Goal: Complete application form: Complete application form

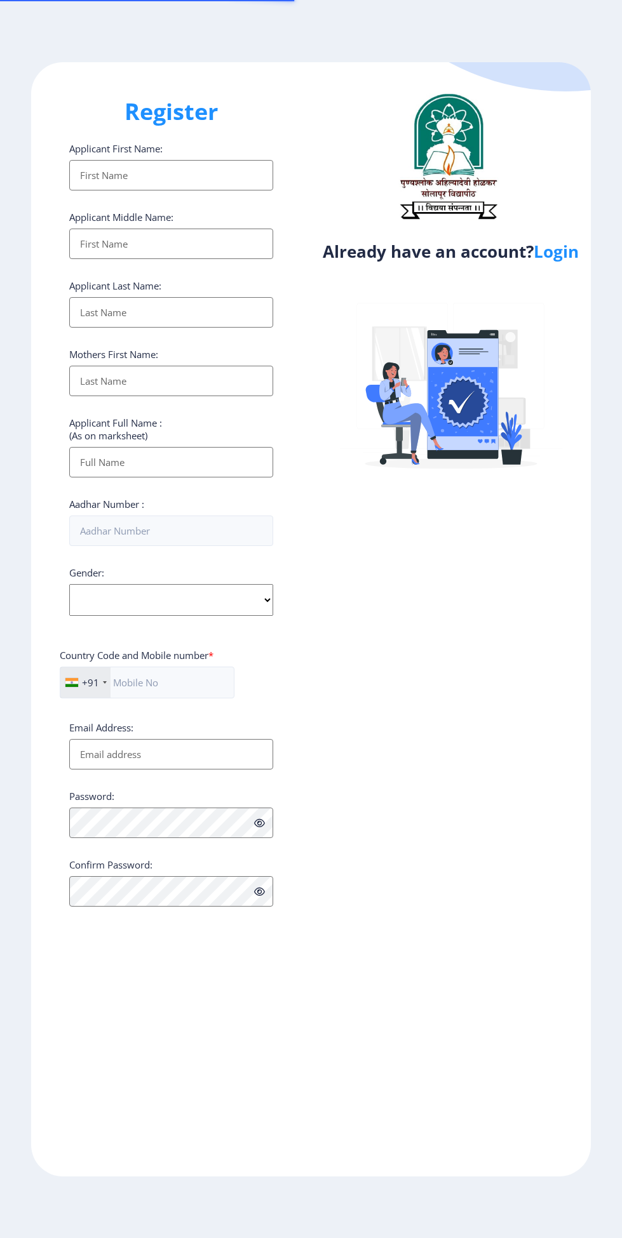
select select
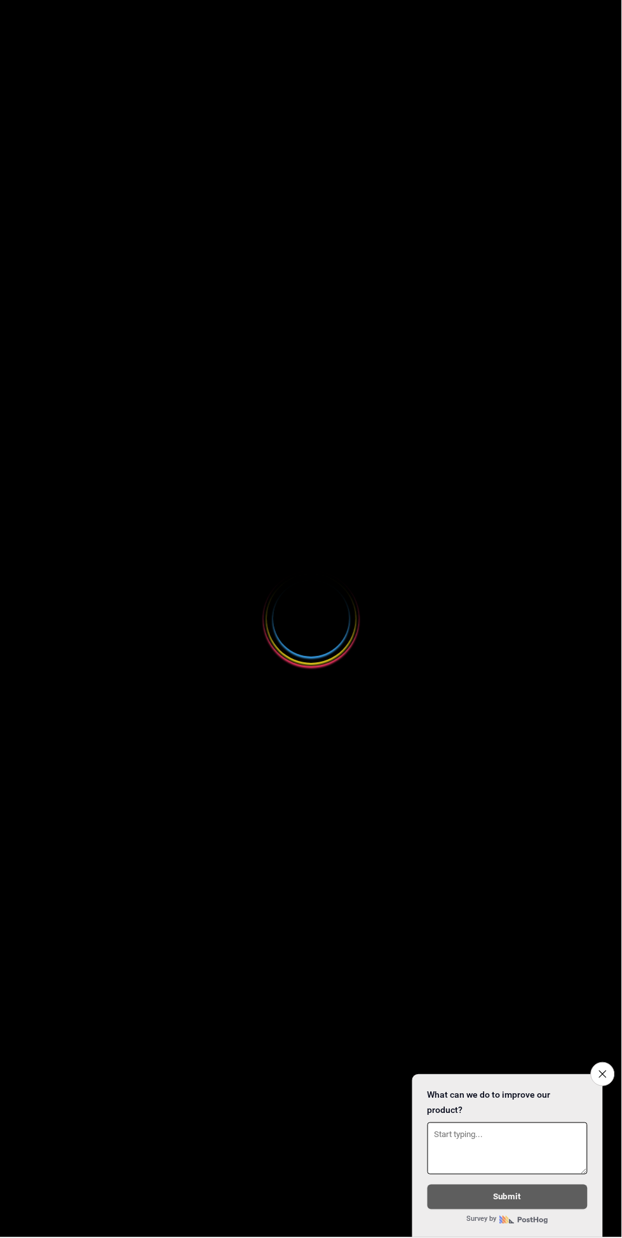
select select
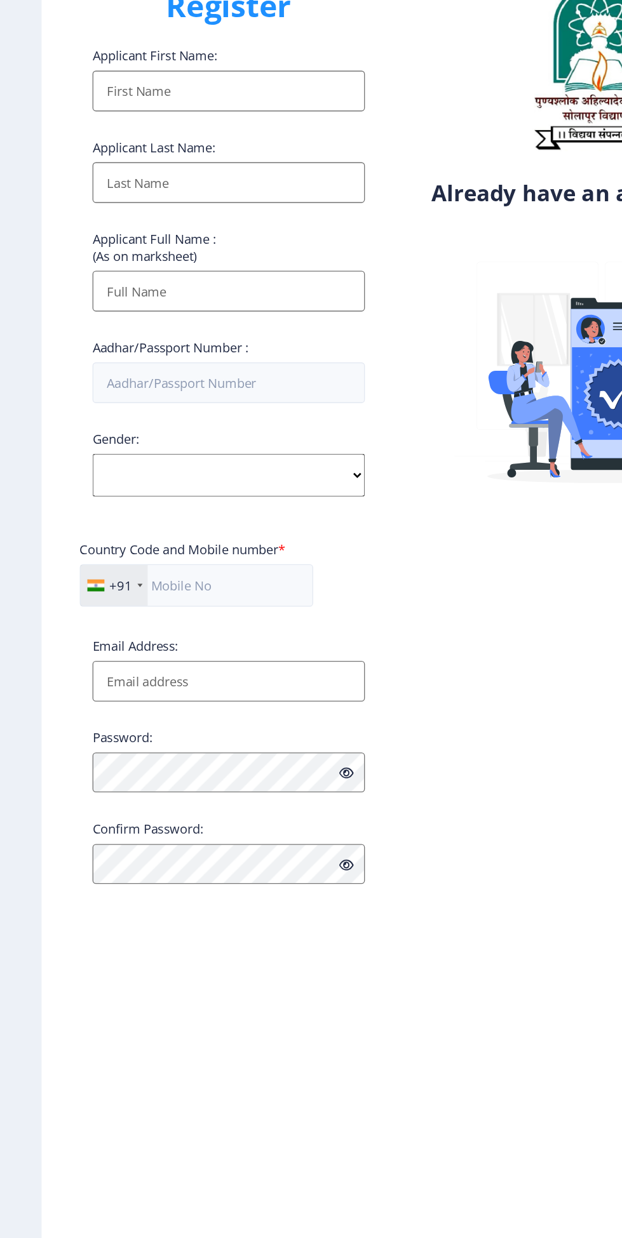
click at [220, 181] on input "Applicant First Name:" at bounding box center [171, 175] width 204 height 30
type input "Pradip"
type input "Maske"
type input "Pradip Maske"
type input "09373704173"
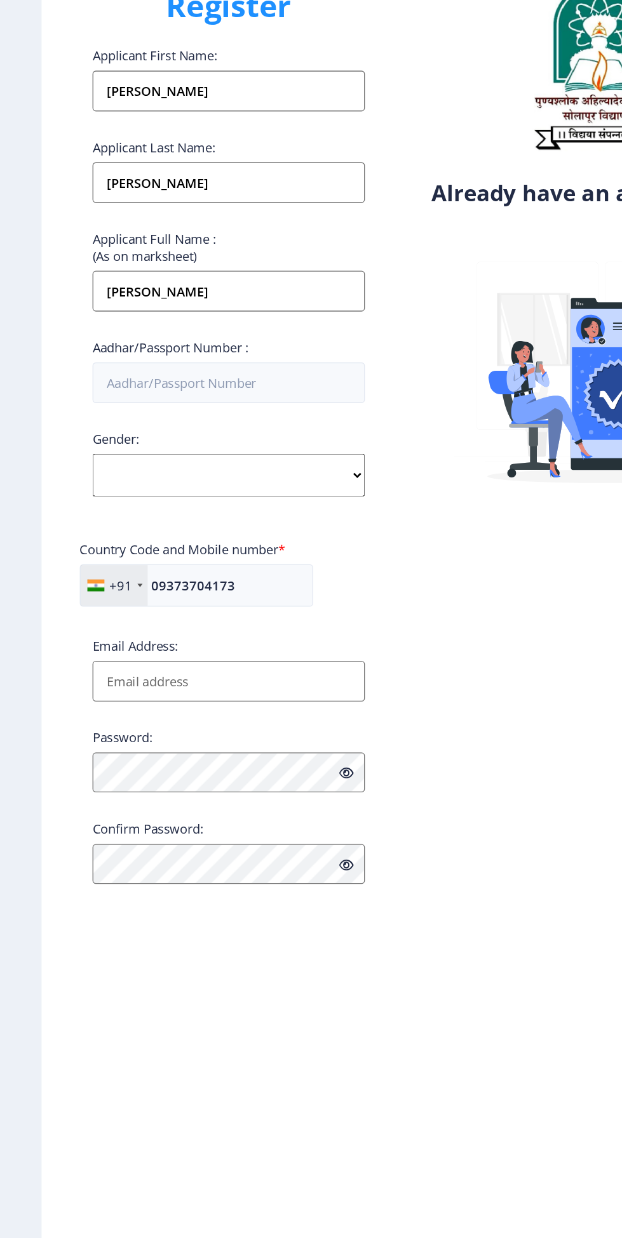
type input "maskepradip26@gmail.com"
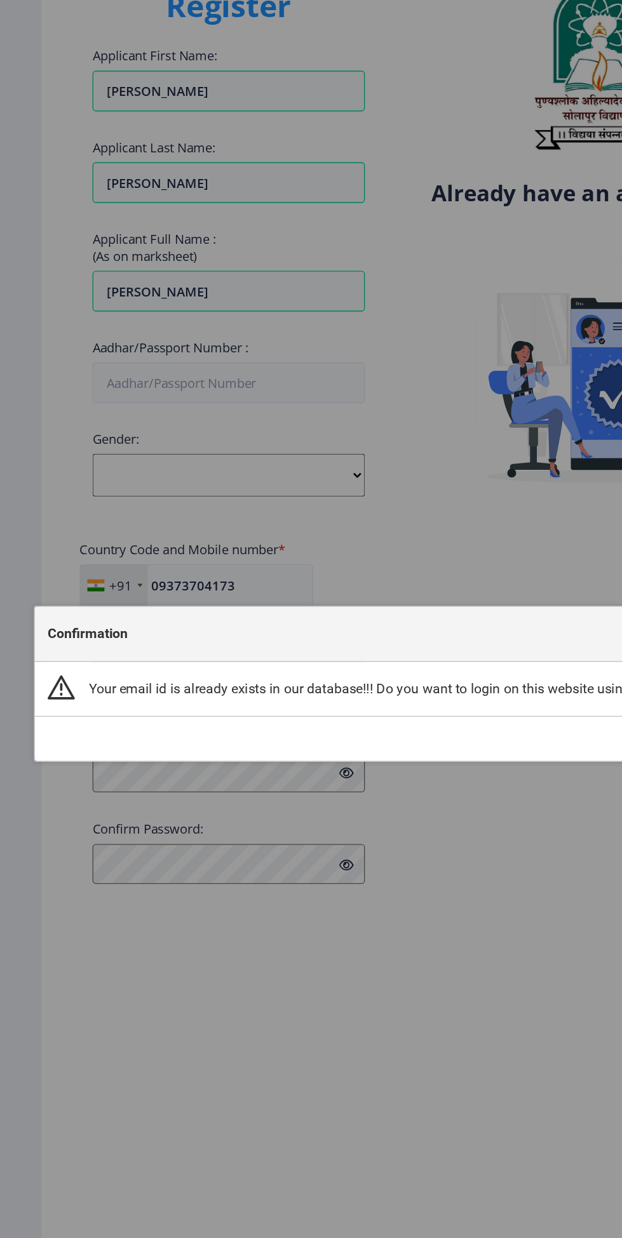
click at [407, 721] on div "Confirmation Your email id is already exists in our database!!! Do you want to …" at bounding box center [311, 619] width 622 height 1238
click at [391, 580] on div "Confirmation" at bounding box center [311, 581] width 570 height 41
click at [401, 601] on div "Confirmation" at bounding box center [311, 581] width 570 height 41
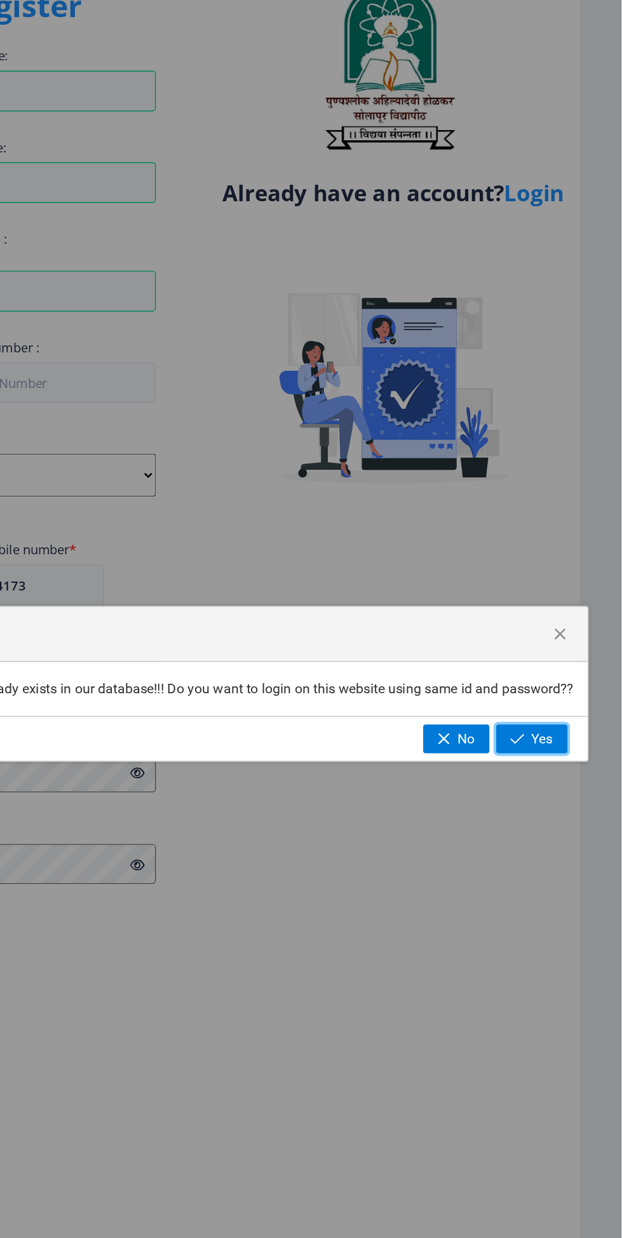
click at [562, 657] on span "Yes" at bounding box center [562, 660] width 16 height 11
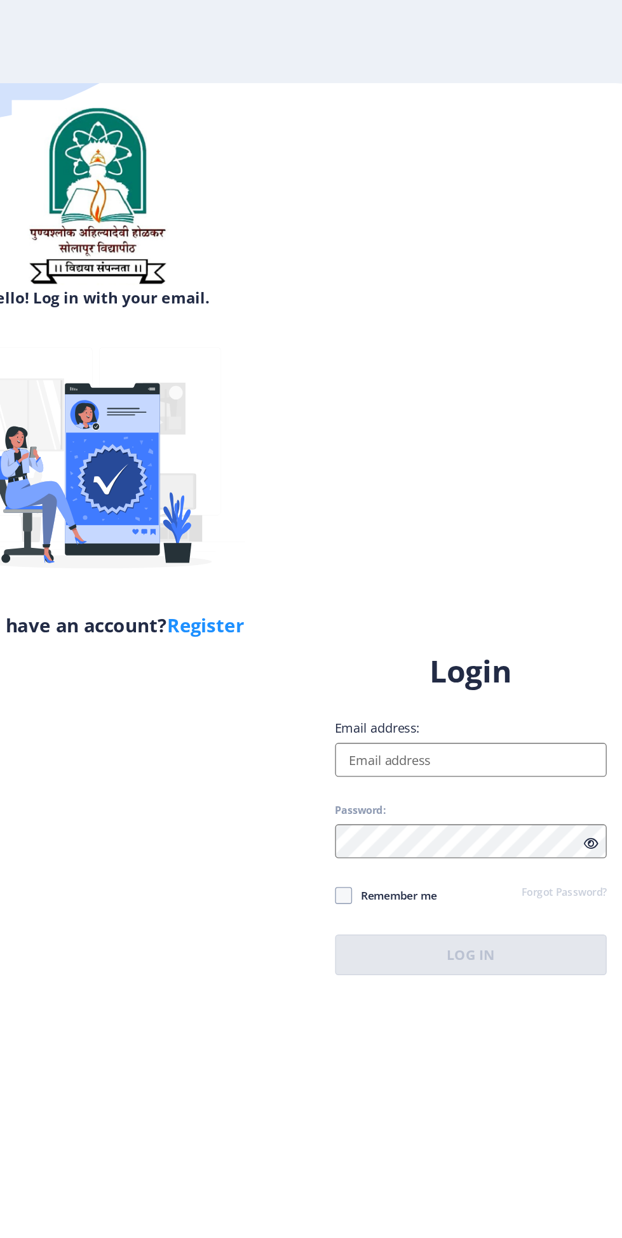
click at [441, 582] on input "Email address:" at bounding box center [451, 568] width 204 height 25
type input "maskepradip26@gmail.com"
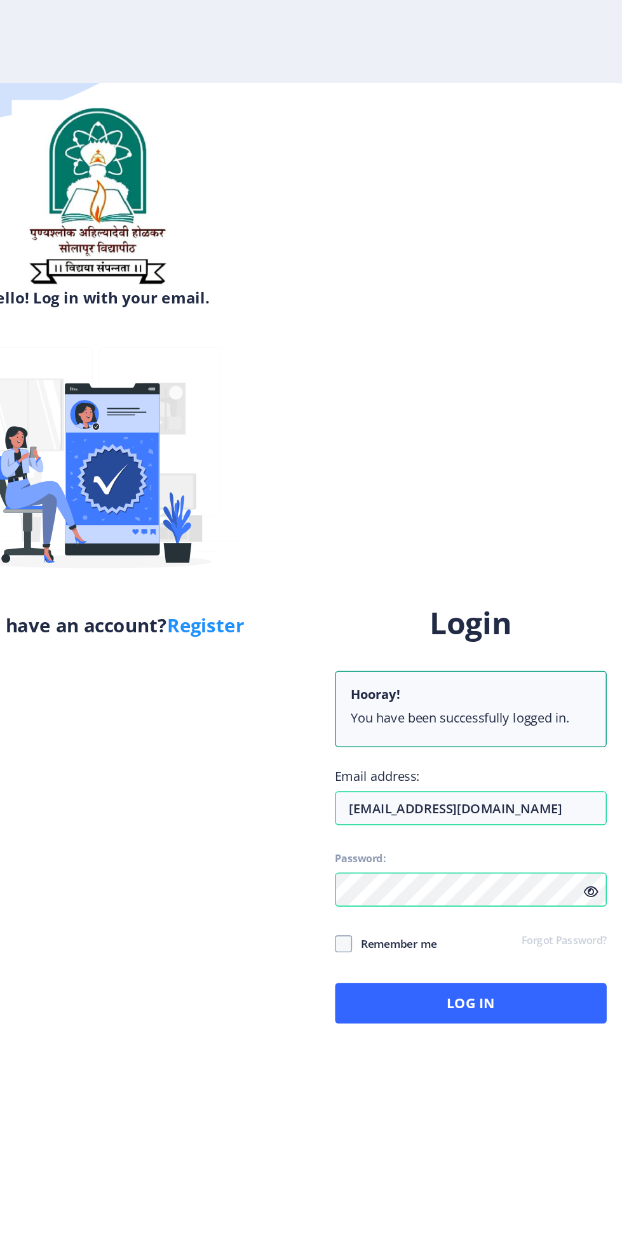
click at [510, 366] on div "Hello! Log in with your email. Don't have an account? Register Login Hooray! Yo…" at bounding box center [310, 619] width 559 height 1114
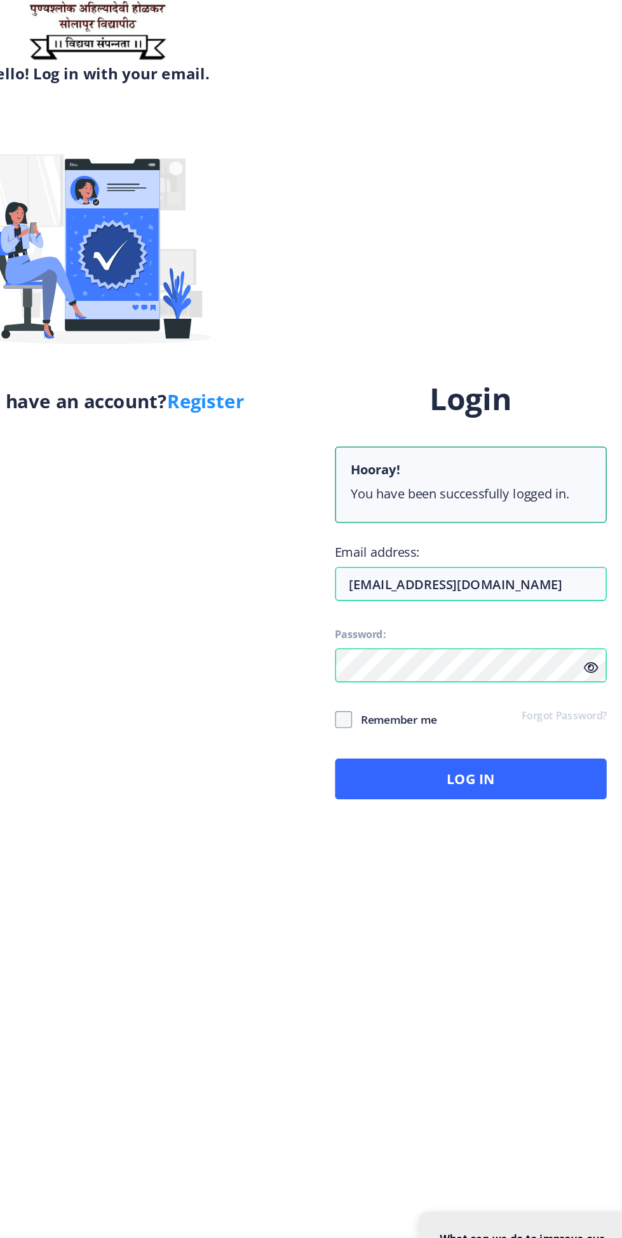
click at [358, 713] on span at bounding box center [355, 706] width 13 height 13
click at [350, 707] on input "Remember me" at bounding box center [349, 706] width 1 height 1
checkbox input "true"
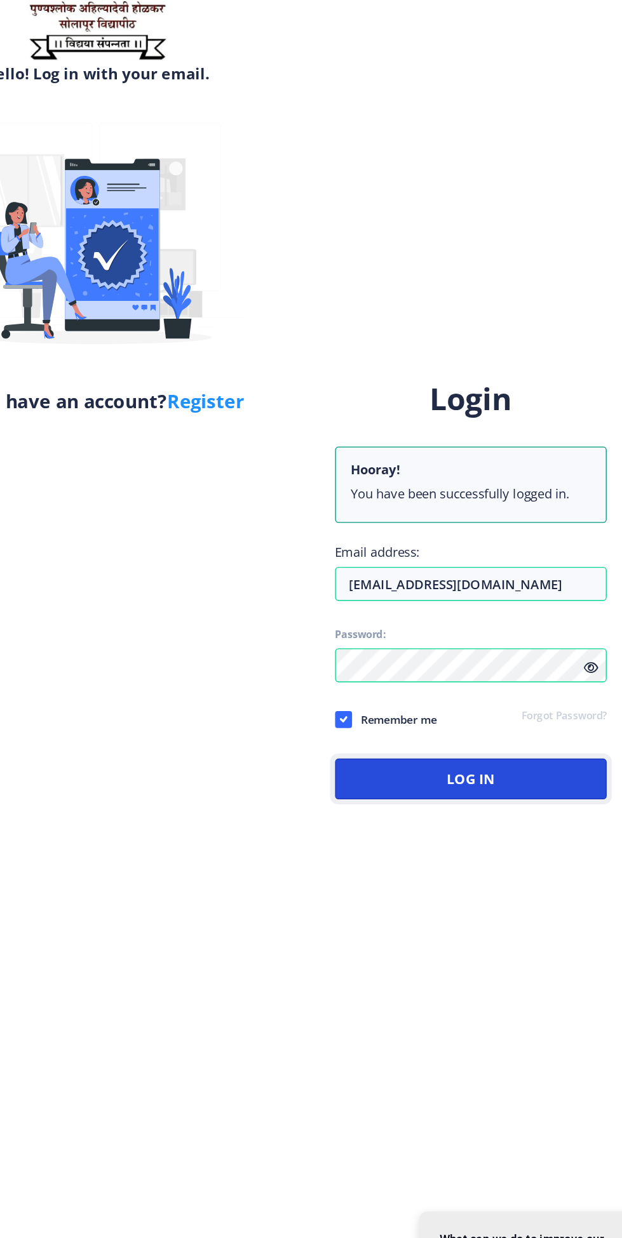
click at [480, 766] on button "Log In" at bounding box center [451, 751] width 204 height 30
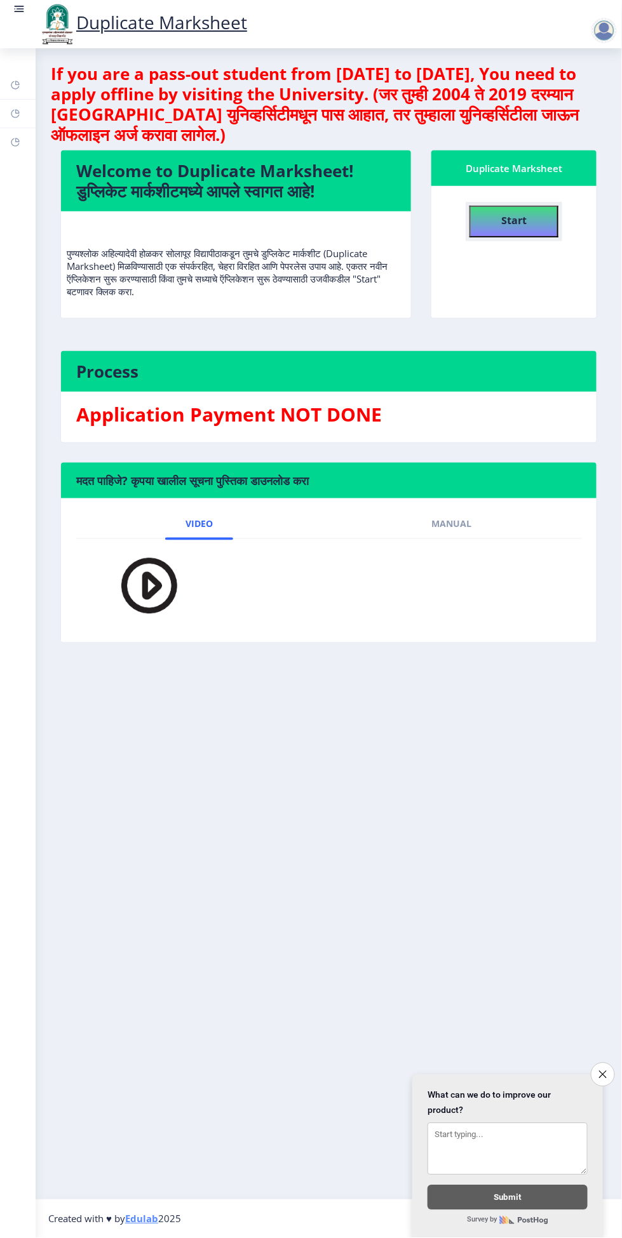
click at [524, 227] on h4 "Start" at bounding box center [513, 219] width 25 height 23
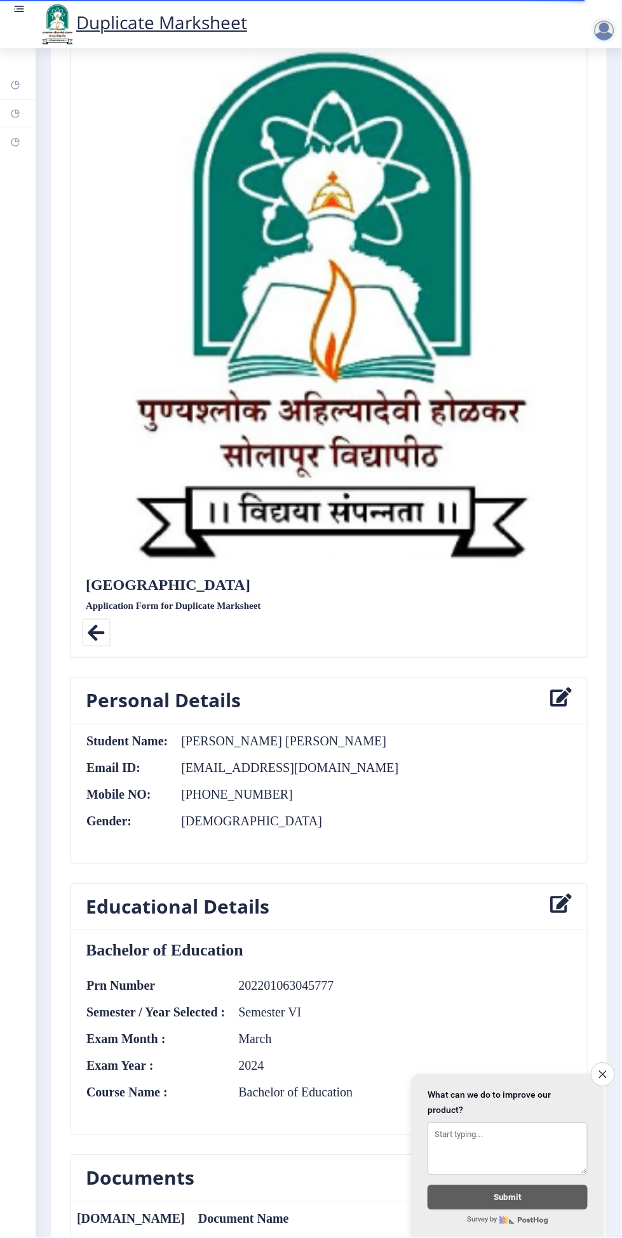
scroll to position [189, 0]
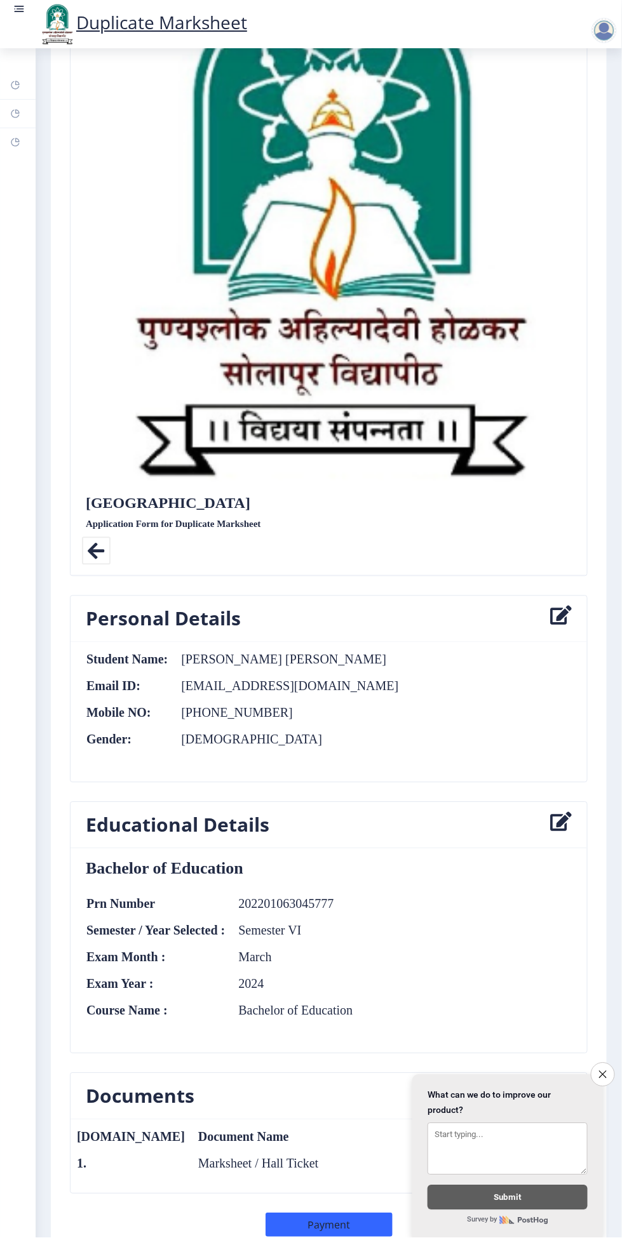
click at [602, 1072] on icon "Close survey" at bounding box center [603, 1075] width 8 height 8
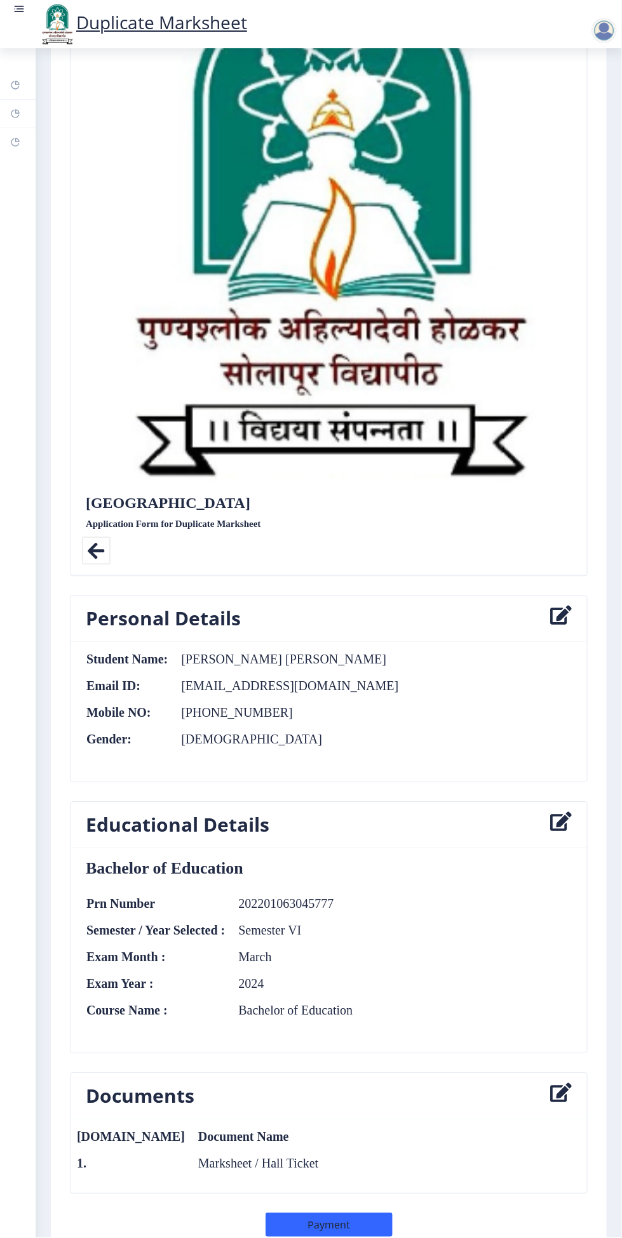
click at [326, 940] on table "Prn Number 202201063045777 Semester / Year Selected : Semester VI Exam Month : …" at bounding box center [219, 970] width 267 height 146
click at [558, 816] on icon at bounding box center [561, 825] width 22 height 25
click at [564, 825] on icon at bounding box center [561, 825] width 22 height 25
click at [548, 853] on nb-card-body "Bachelor of Education Prn Number 202201063045777 Semester / Year Selected : Sem…" at bounding box center [328, 951] width 516 height 204
click at [563, 832] on icon at bounding box center [561, 825] width 22 height 25
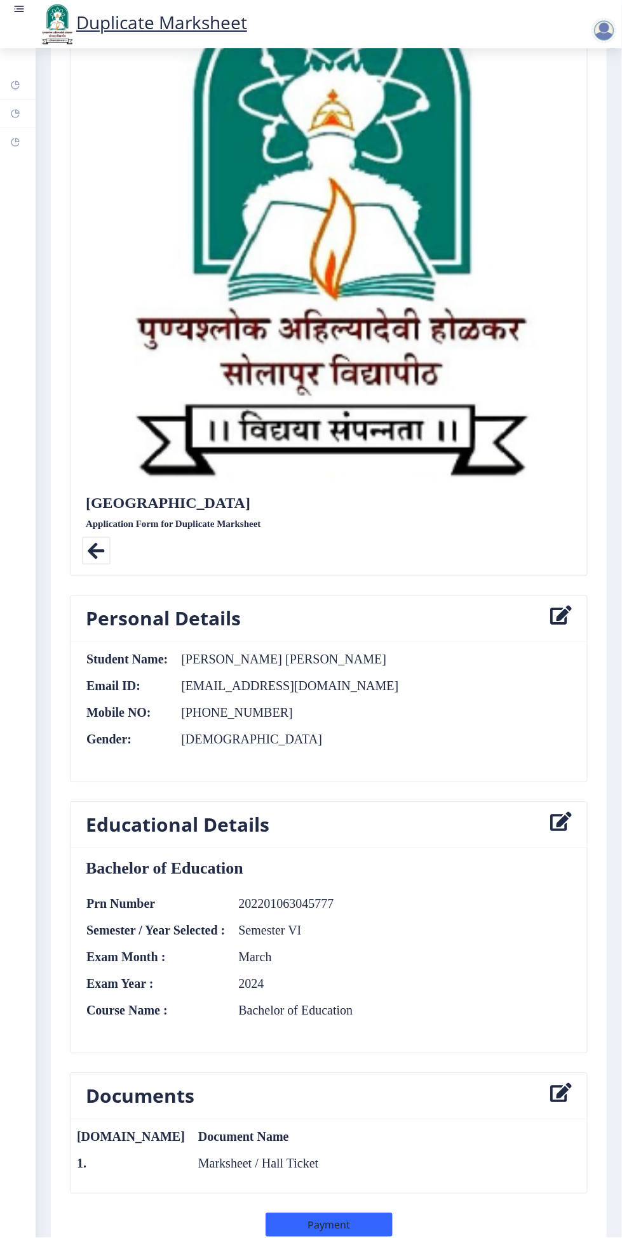
click at [563, 832] on icon at bounding box center [561, 825] width 22 height 25
click at [566, 813] on icon at bounding box center [561, 825] width 22 height 25
click at [558, 829] on icon at bounding box center [561, 825] width 22 height 25
click at [564, 813] on icon at bounding box center [561, 825] width 22 height 25
click at [568, 827] on icon at bounding box center [561, 825] width 22 height 25
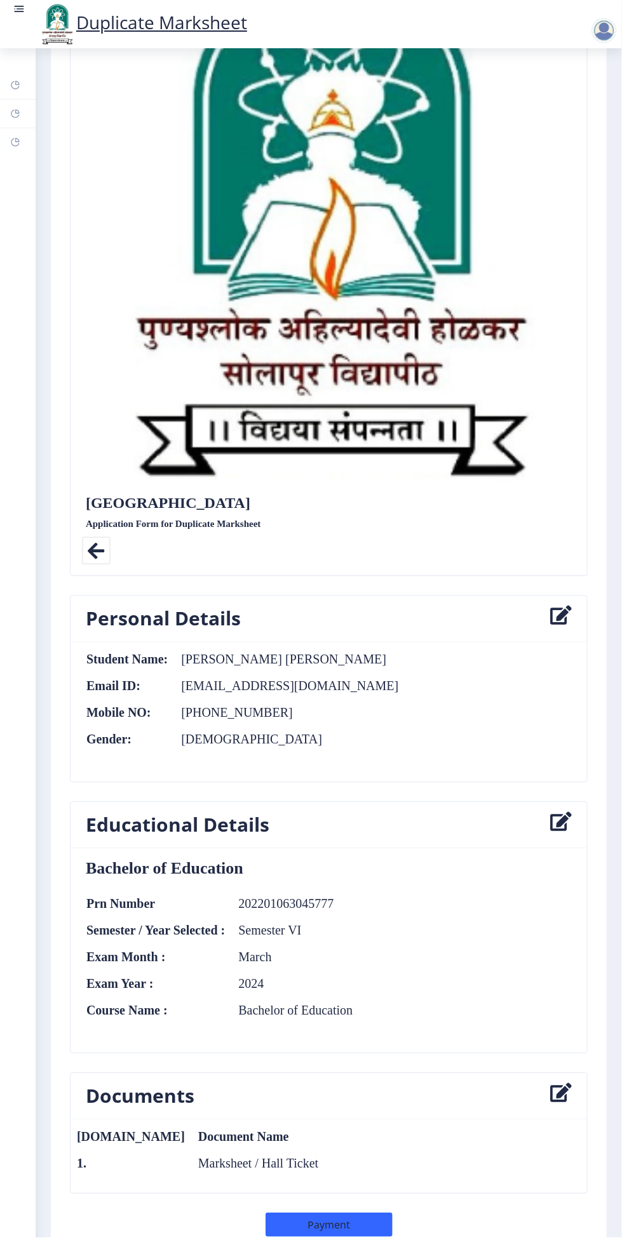
click at [564, 833] on icon at bounding box center [561, 825] width 22 height 25
click at [560, 851] on nb-card-body "Bachelor of Education Prn Number 202201063045777 Semester / Year Selected : Sem…" at bounding box center [328, 951] width 516 height 204
click at [557, 819] on icon at bounding box center [561, 825] width 22 height 25
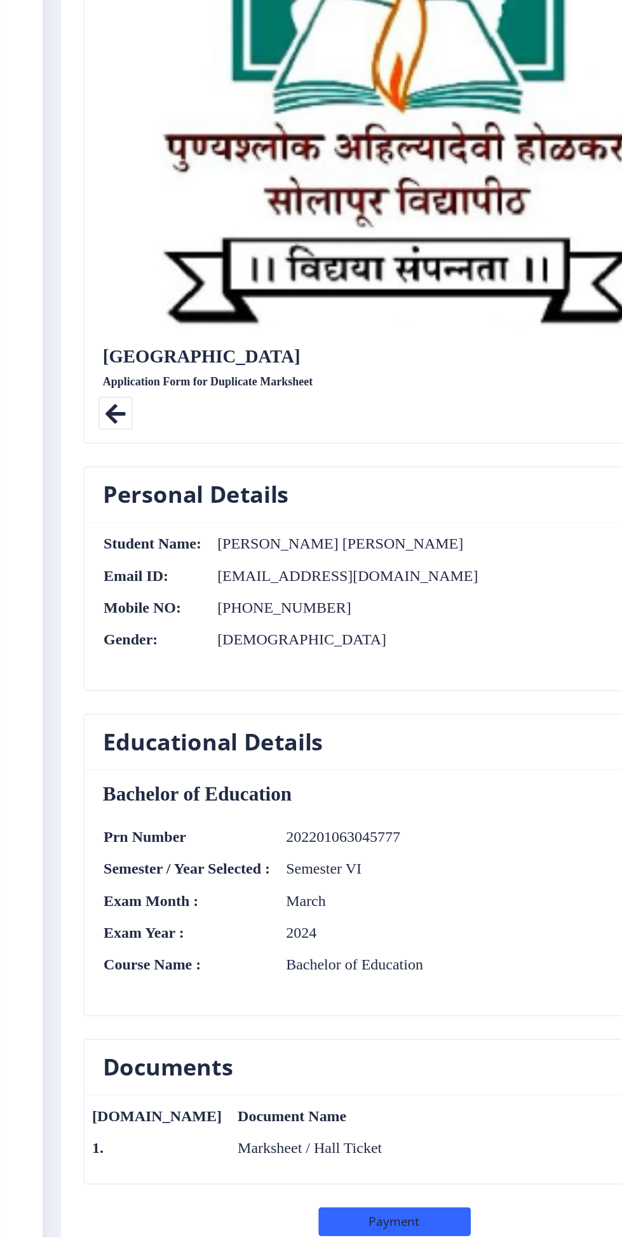
click at [89, 910] on table "Prn Number 202201063045777 Semester / Year Selected : Semester VI Exam Month : …" at bounding box center [219, 970] width 267 height 146
click at [142, 890] on div "Bachelor of Education Prn Number 202201063045777 Semester / Year Selected : Sem…" at bounding box center [329, 951] width 486 height 184
click at [408, 860] on h4 "Bachelor of Education" at bounding box center [329, 869] width 486 height 20
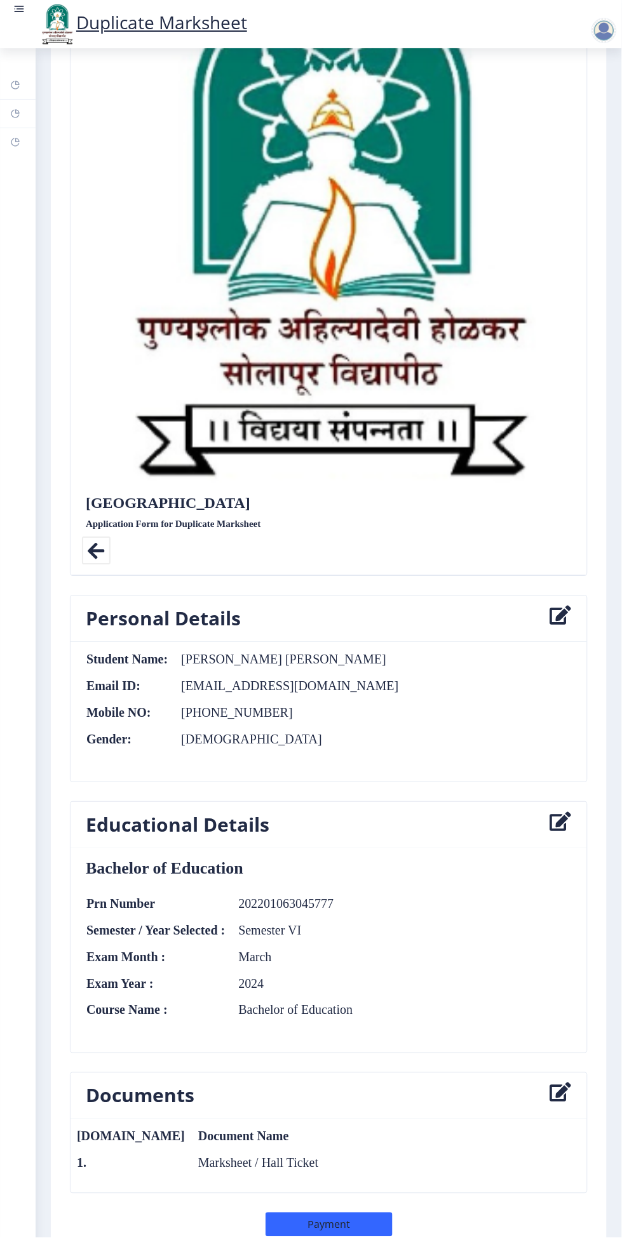
click at [568, 822] on icon at bounding box center [561, 825] width 22 height 25
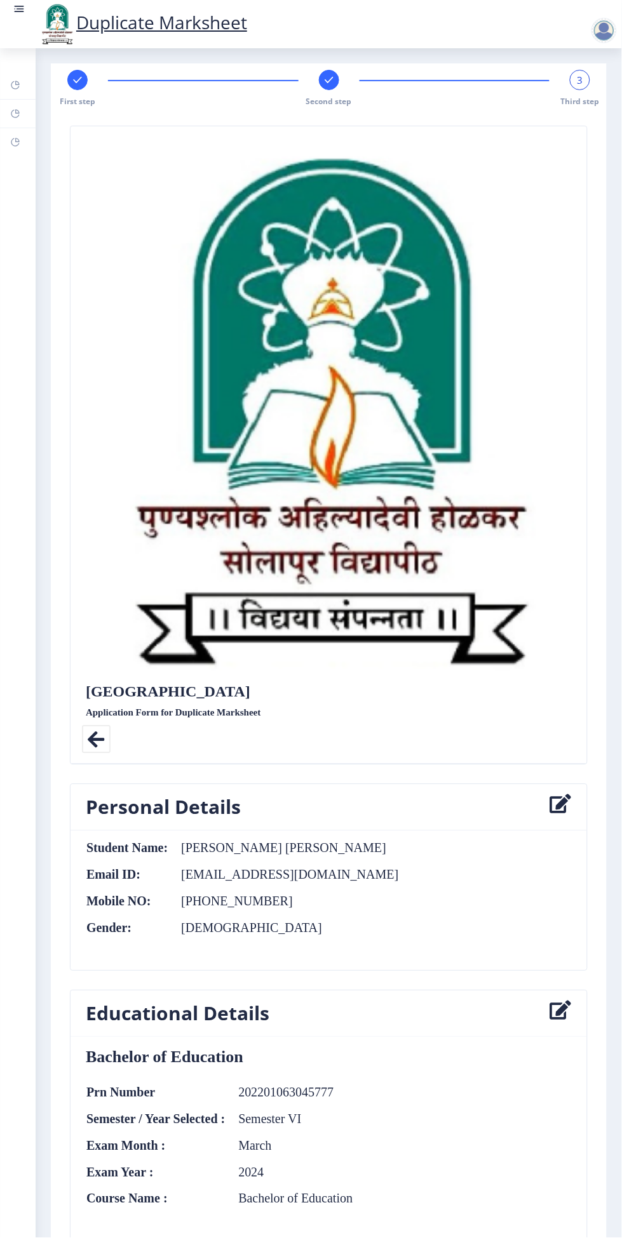
click at [323, 97] on span "Second step" at bounding box center [329, 101] width 46 height 11
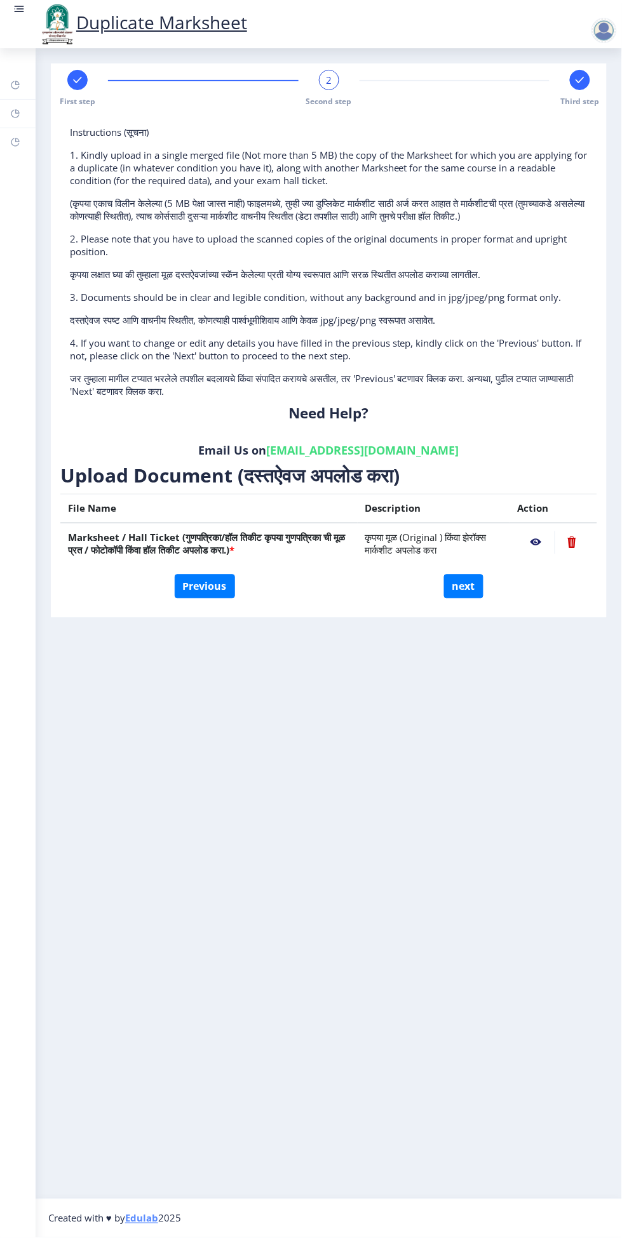
click at [324, 76] on div "2" at bounding box center [329, 80] width 20 height 20
click at [83, 79] on rect at bounding box center [77, 80] width 13 height 13
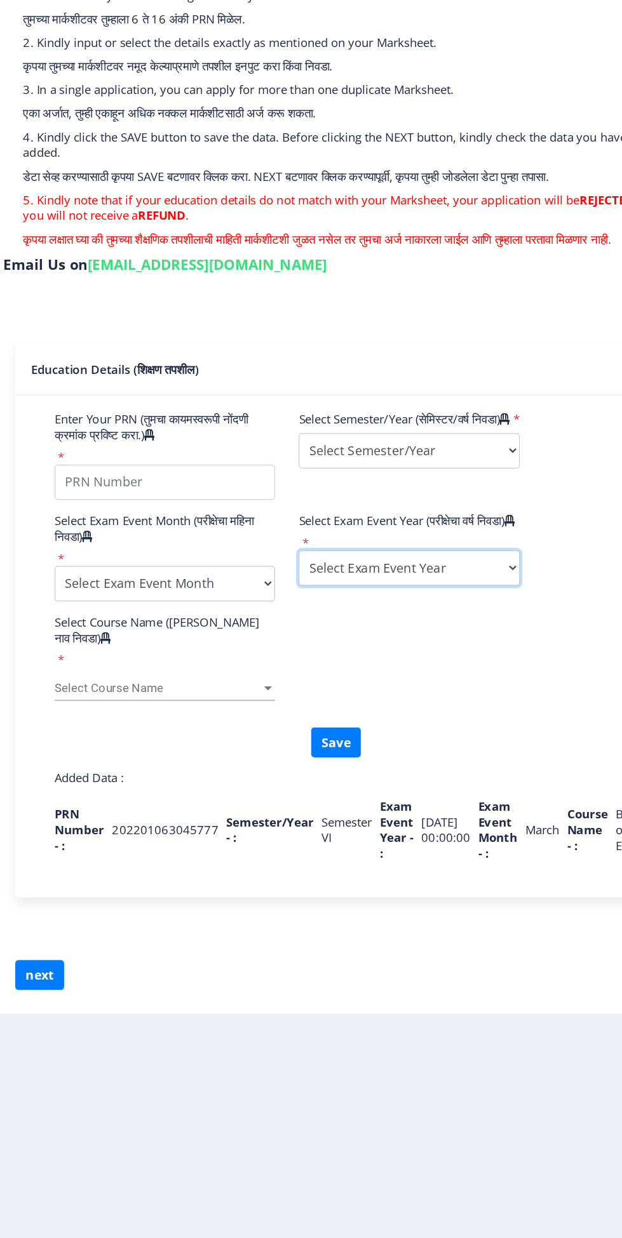
click at [456, 617] on select "Select Exam Event Year 2025 2024 2023 2022 2021 2020 2019 2018 2017 2016 2015 2…" at bounding box center [387, 613] width 178 height 29
select select "2024"
click at [298, 611] on select "Select Exam Event Year 2025 2024 2023 2022 2021 2020 2019 2018 2017 2016 2015 2…" at bounding box center [387, 613] width 178 height 29
click at [451, 627] on select "Select Exam Event Year 2025 2024 2023 2022 2021 2020 2019 2018 2017 2016 2015 2…" at bounding box center [387, 613] width 178 height 29
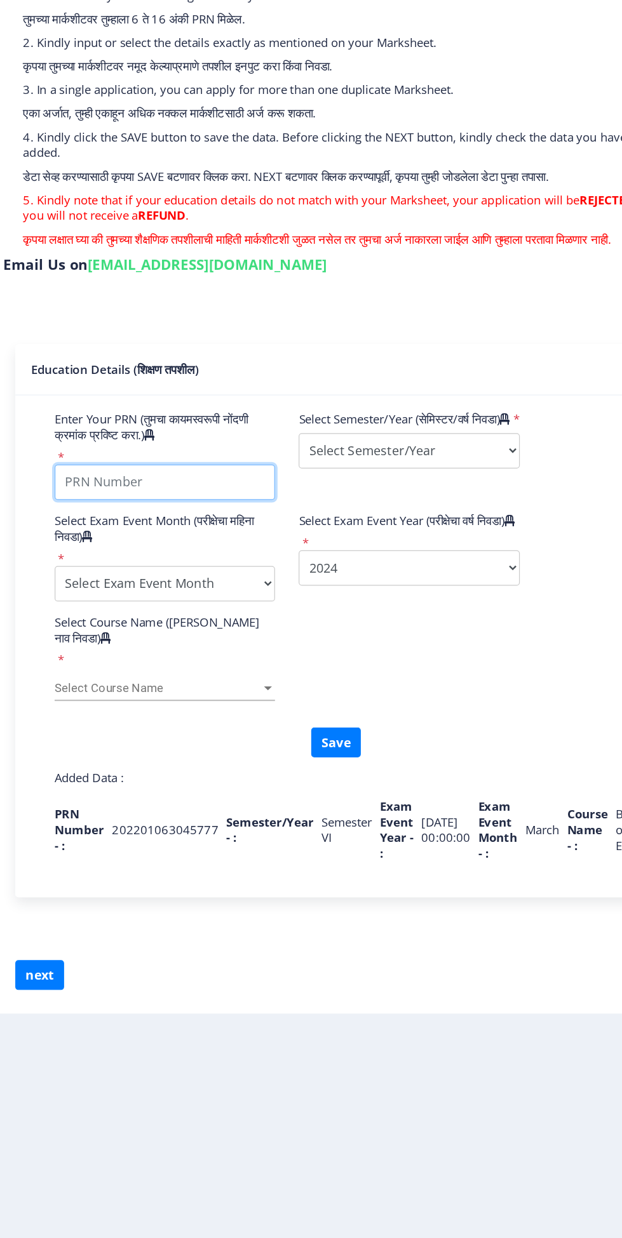
click at [232, 546] on input "Enter Your PRN (तुमचा कायमस्वरूपी नोंदणी क्रमांक प्रविष्ट करा.)" at bounding box center [191, 544] width 178 height 29
type input "202201063045777"
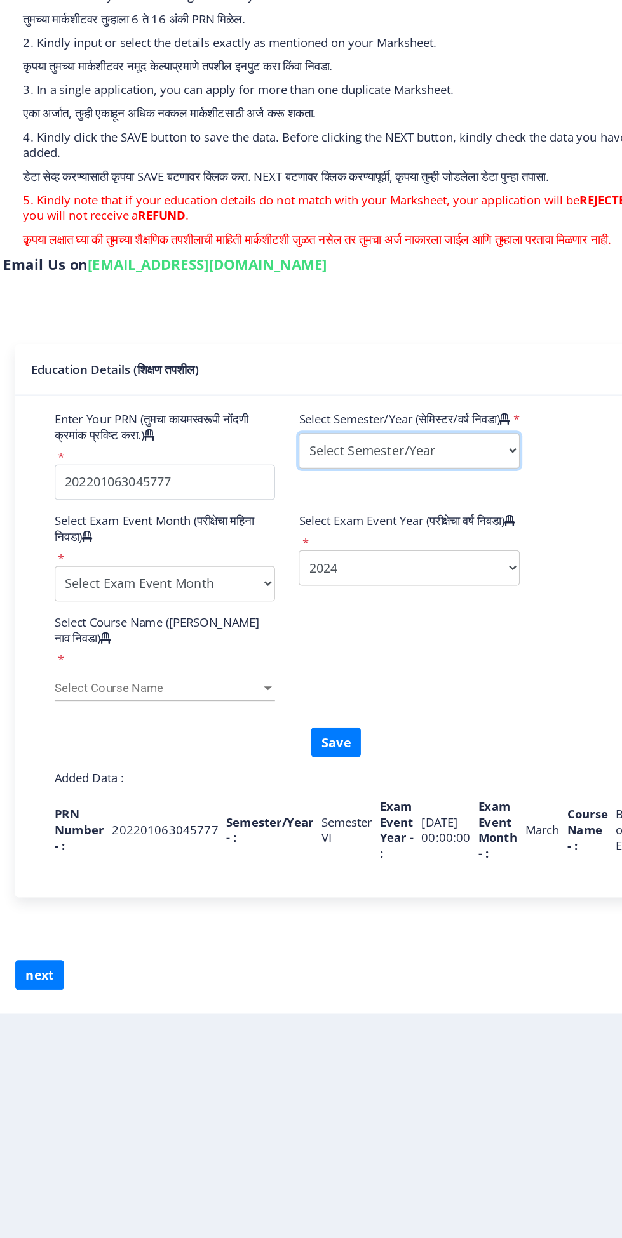
click at [462, 533] on select "Select Semester/Year Semester I Semester II Semester III Semester IV Semester V…" at bounding box center [387, 519] width 178 height 29
select select "Semester IV"
click at [298, 530] on select "Select Semester/Year Semester I Semester II Semester III Semester IV Semester V…" at bounding box center [387, 519] width 178 height 29
click at [264, 630] on select "Select Exam Event Month October March" at bounding box center [191, 626] width 178 height 29
select select "March"
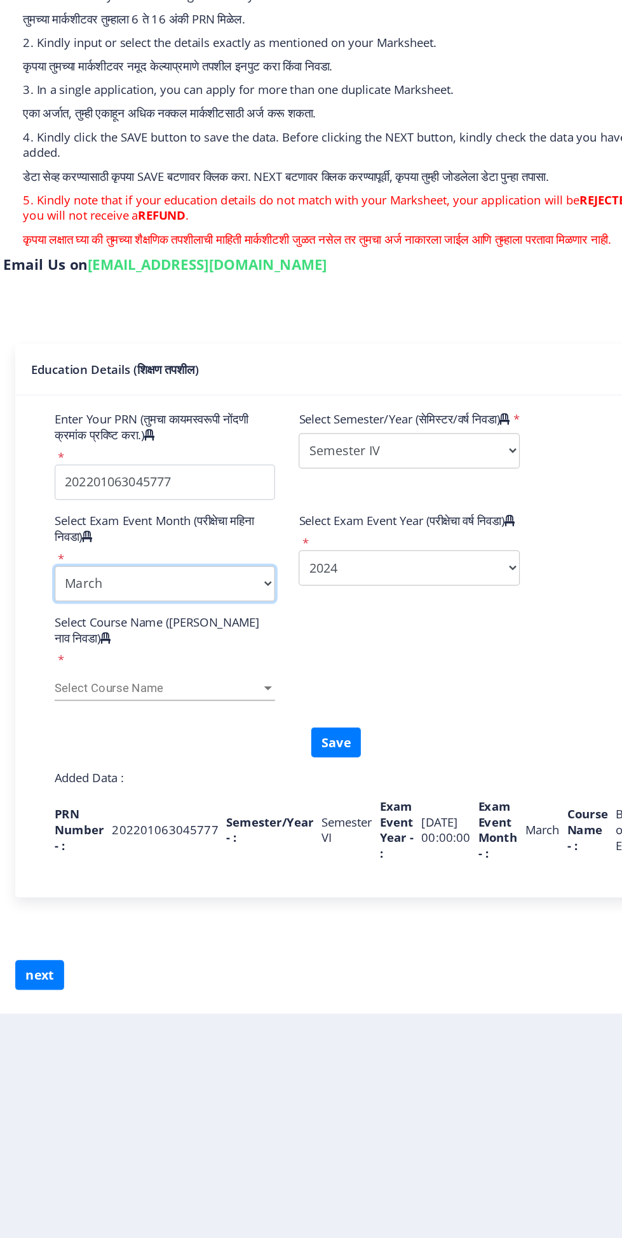
click at [102, 612] on select "Select Exam Event Month October March" at bounding box center [191, 626] width 178 height 29
click at [139, 721] on div "Select Course Name (कोर्सचे नाव निवडा) * Select Course Name Select Course Name" at bounding box center [328, 697] width 473 height 92
click at [135, 705] on span "Select Course Name" at bounding box center [185, 710] width 166 height 11
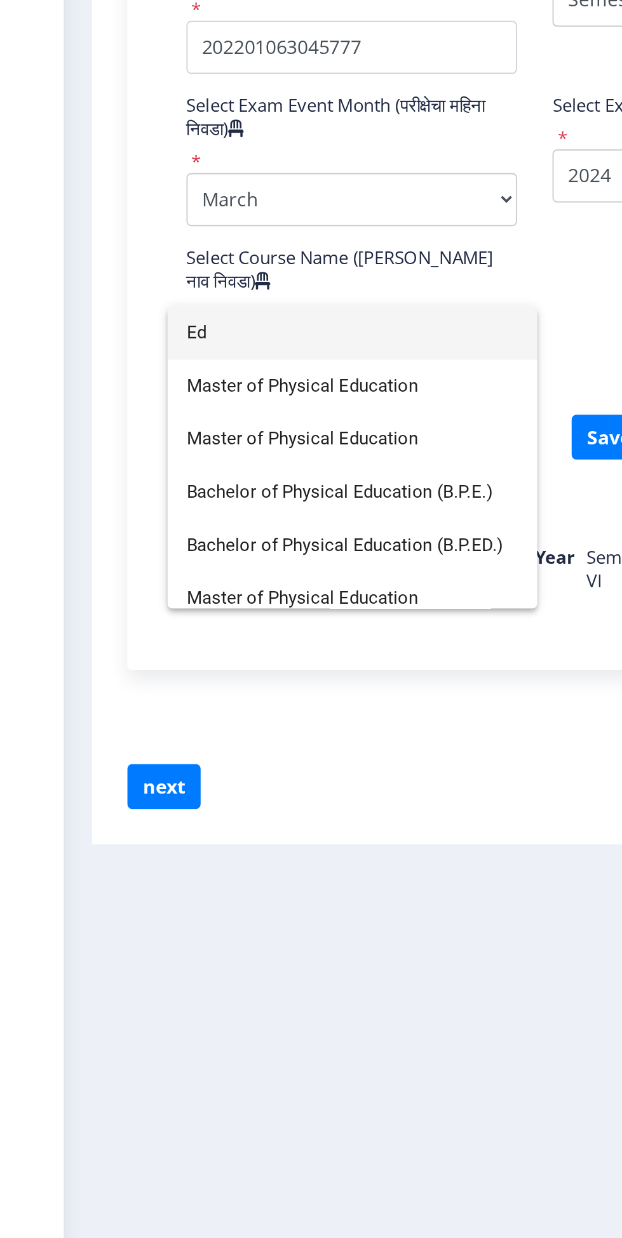
type input "E"
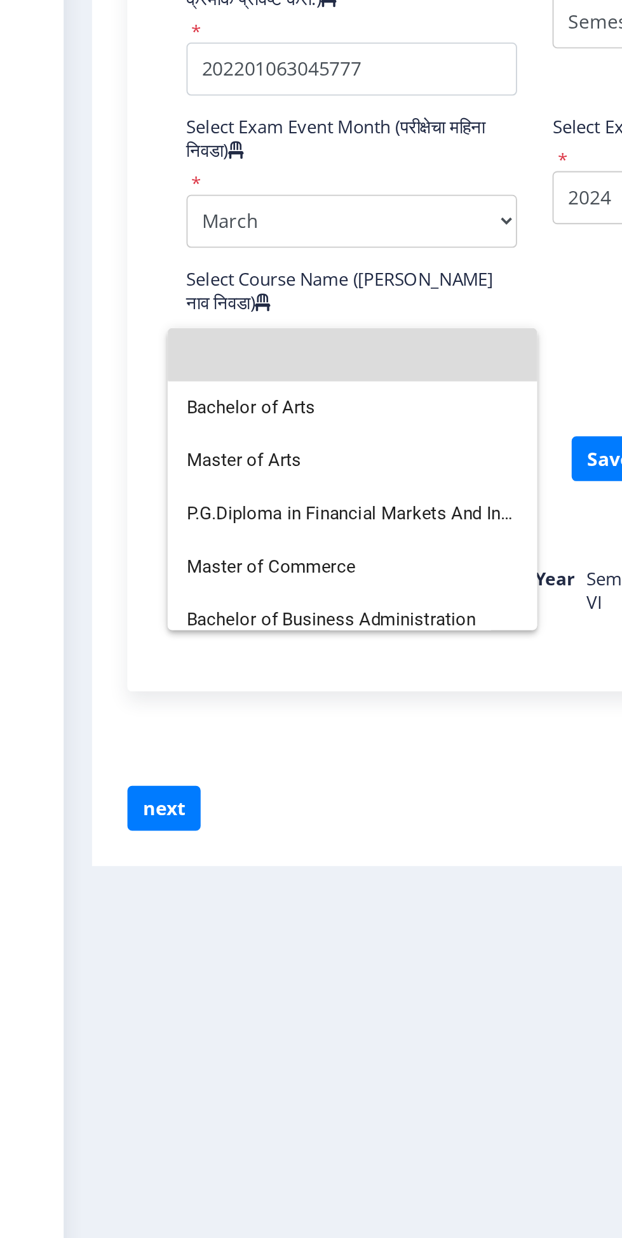
click at [233, 687] on input at bounding box center [191, 698] width 178 height 29
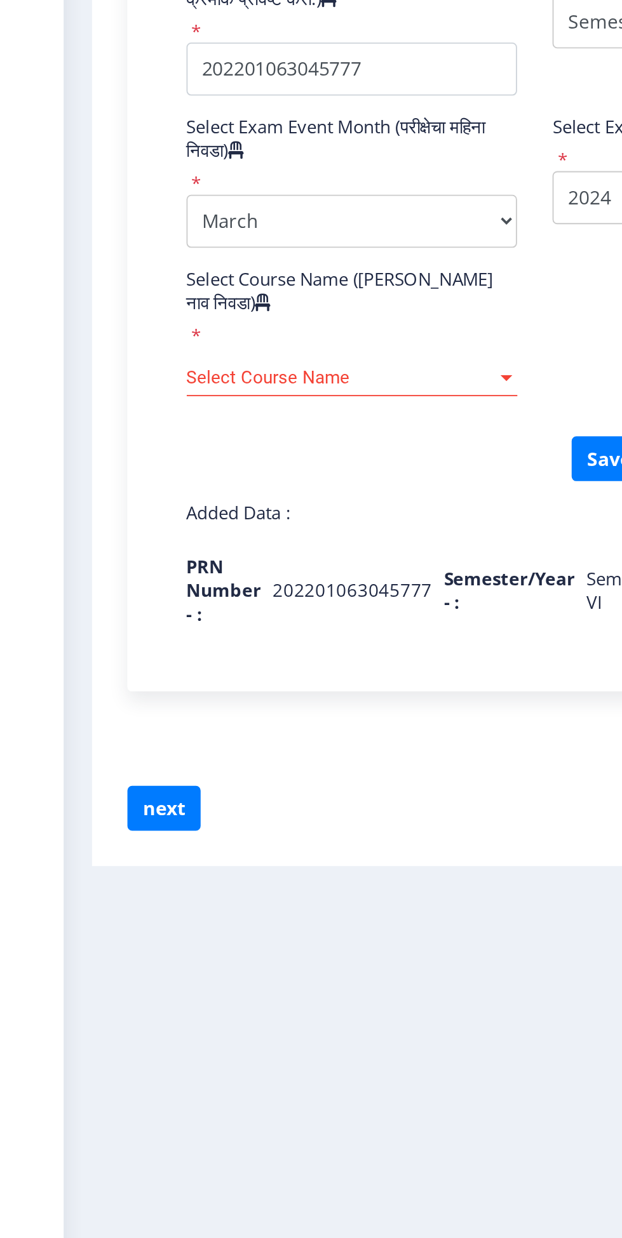
click at [266, 705] on span "Select Course Name" at bounding box center [185, 710] width 166 height 11
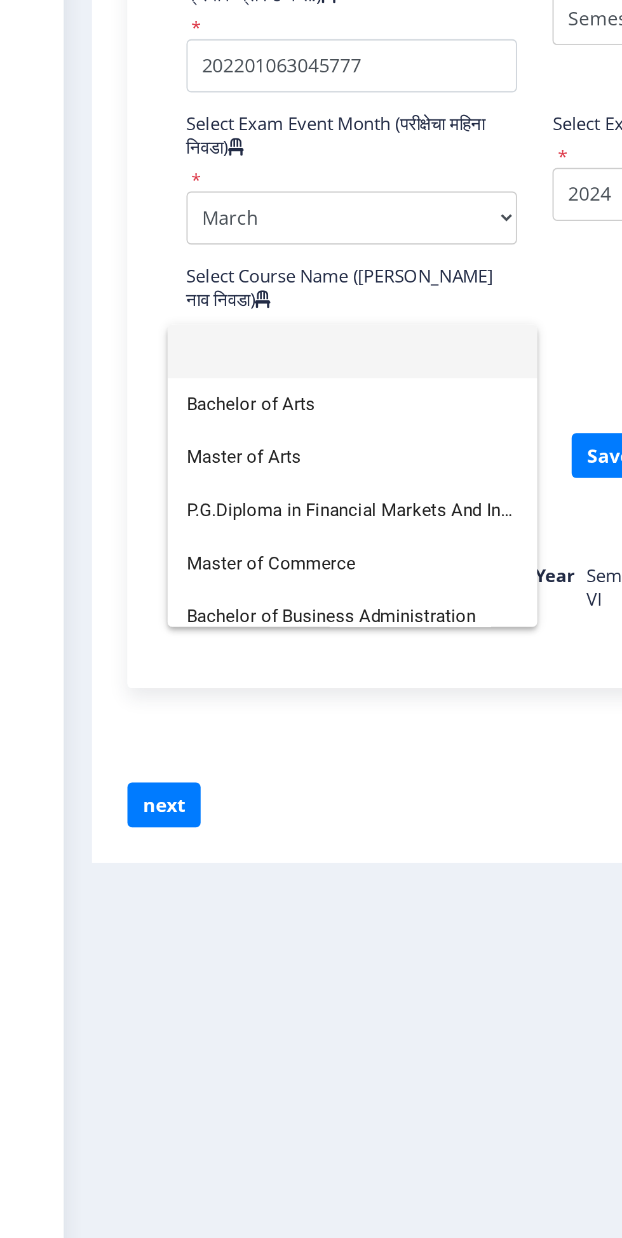
click at [309, 644] on div at bounding box center [311, 619] width 622 height 1238
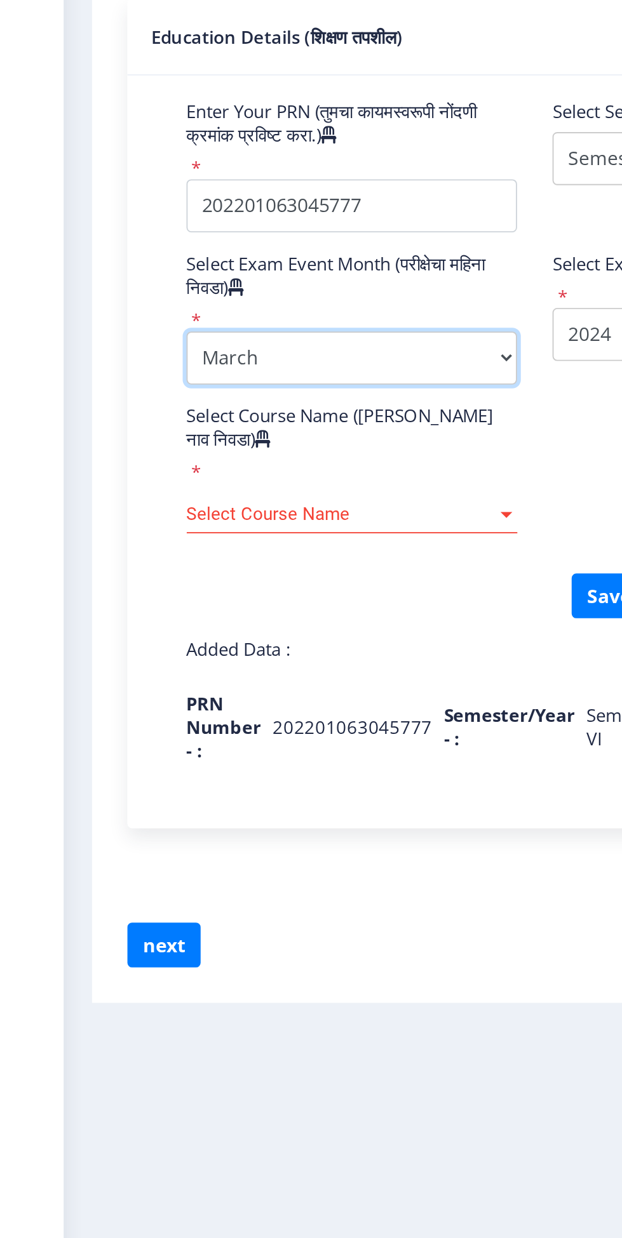
click at [271, 638] on select "Select Exam Event Month October March" at bounding box center [191, 626] width 178 height 29
click at [102, 612] on select "Select Exam Event Month October March" at bounding box center [191, 626] width 178 height 29
click at [249, 705] on span "Select Course Name" at bounding box center [185, 710] width 166 height 11
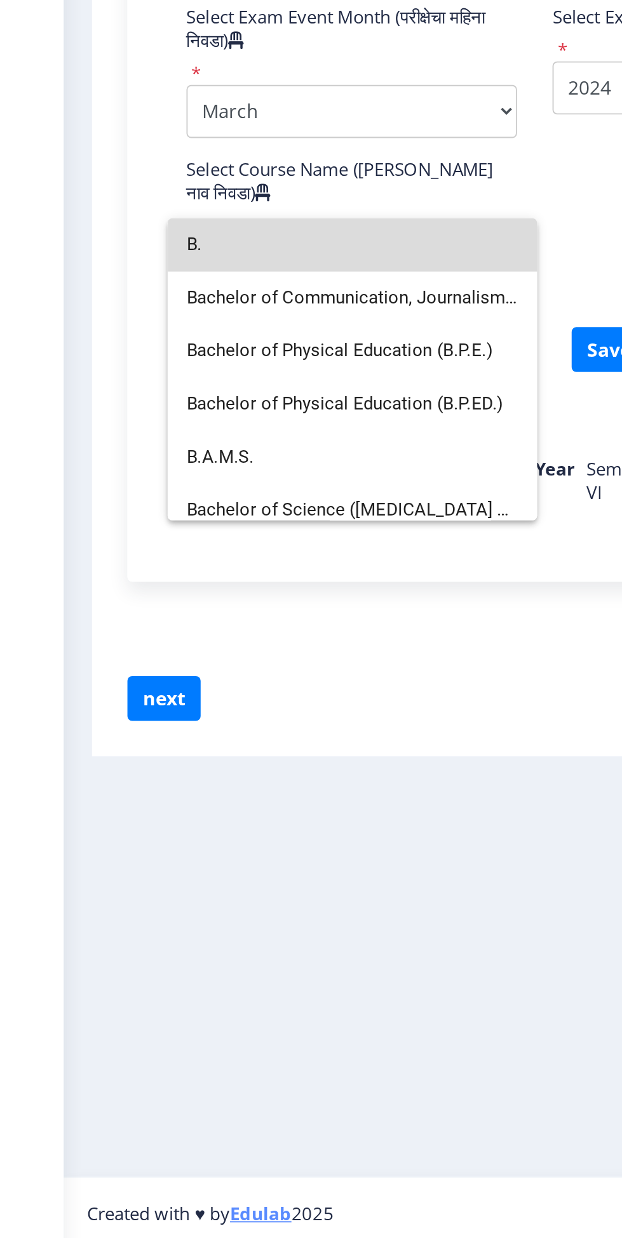
click at [208, 687] on input "B." at bounding box center [191, 698] width 178 height 29
type input "B."
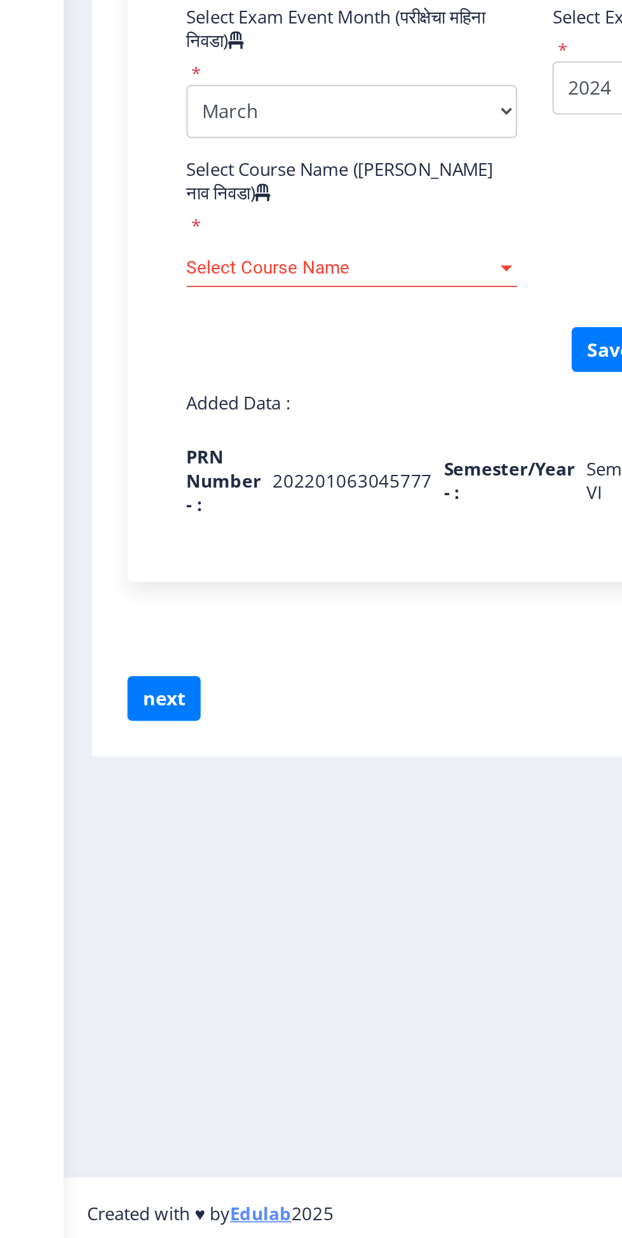
click at [196, 705] on span "Select Course Name" at bounding box center [185, 710] width 166 height 11
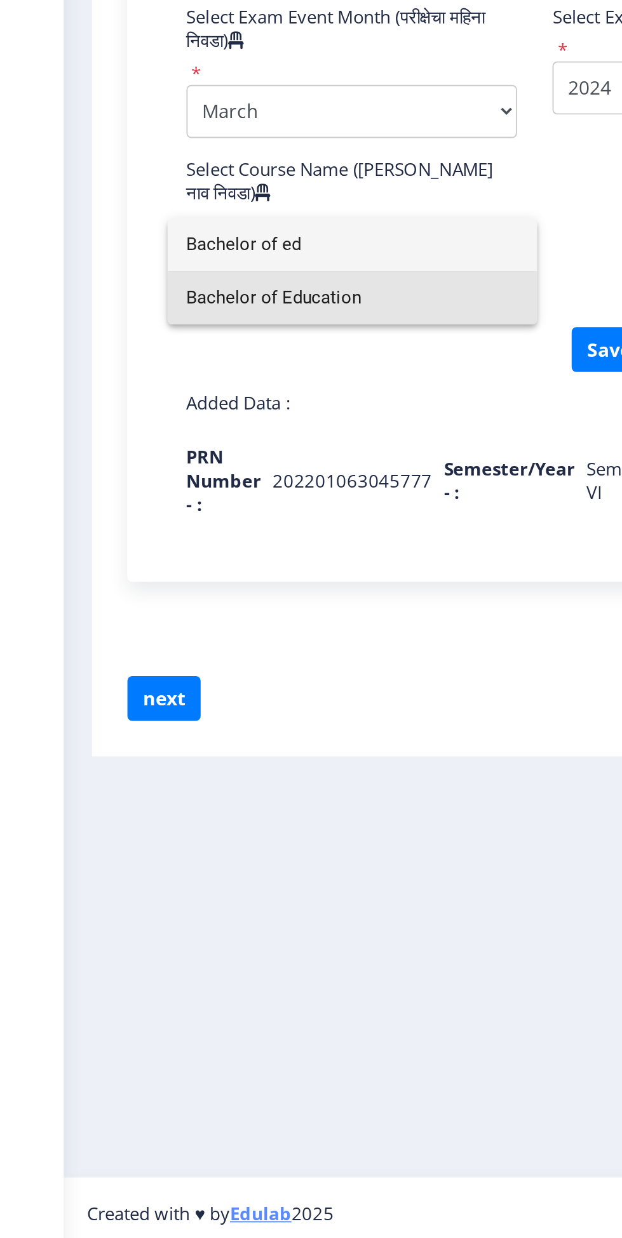
type input "Bachelor of ed"
click at [224, 726] on span "Bachelor of Education" at bounding box center [191, 726] width 178 height 29
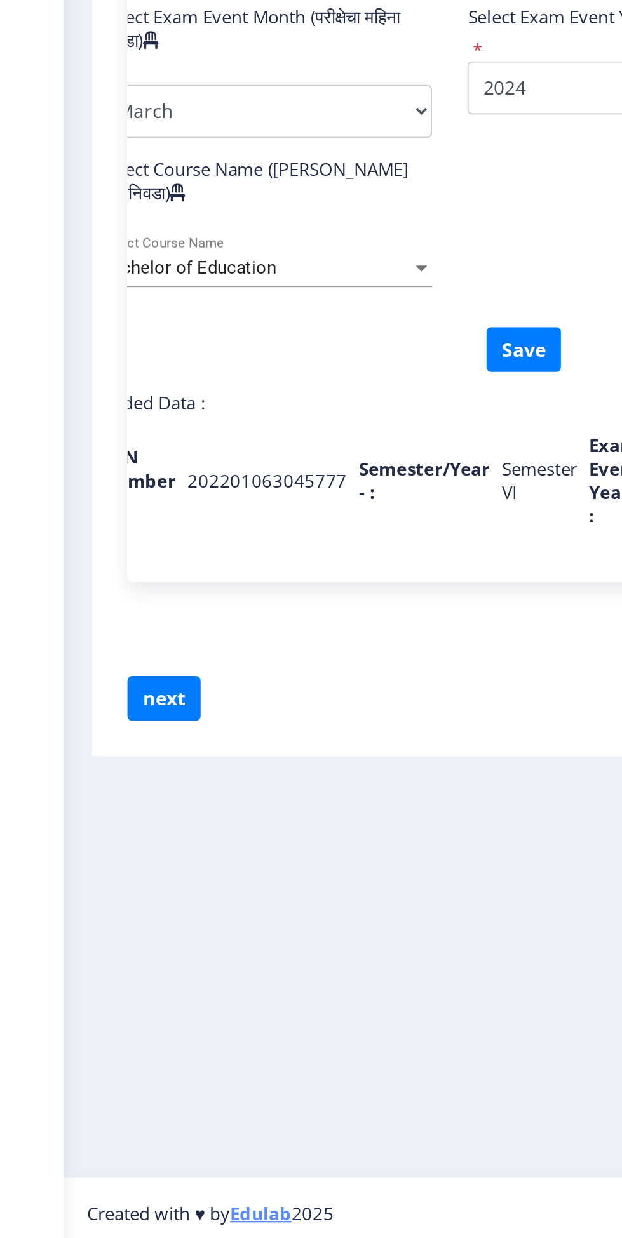
scroll to position [0, 46]
click at [285, 742] on button "Save" at bounding box center [282, 754] width 40 height 24
select select
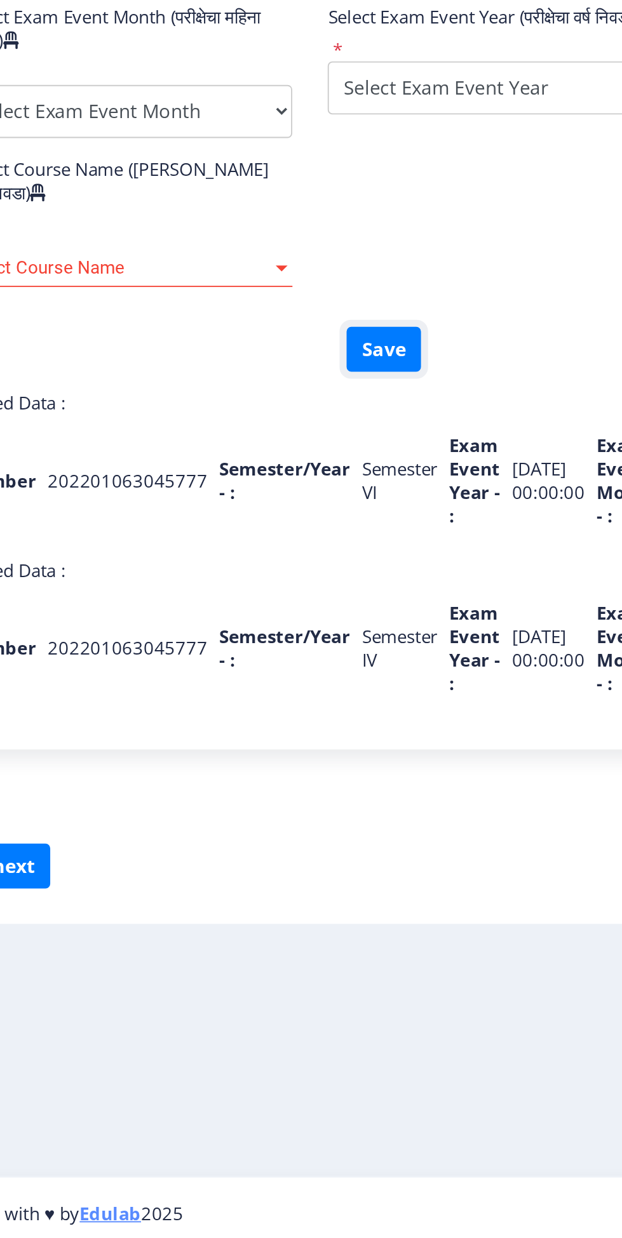
scroll to position [0, 0]
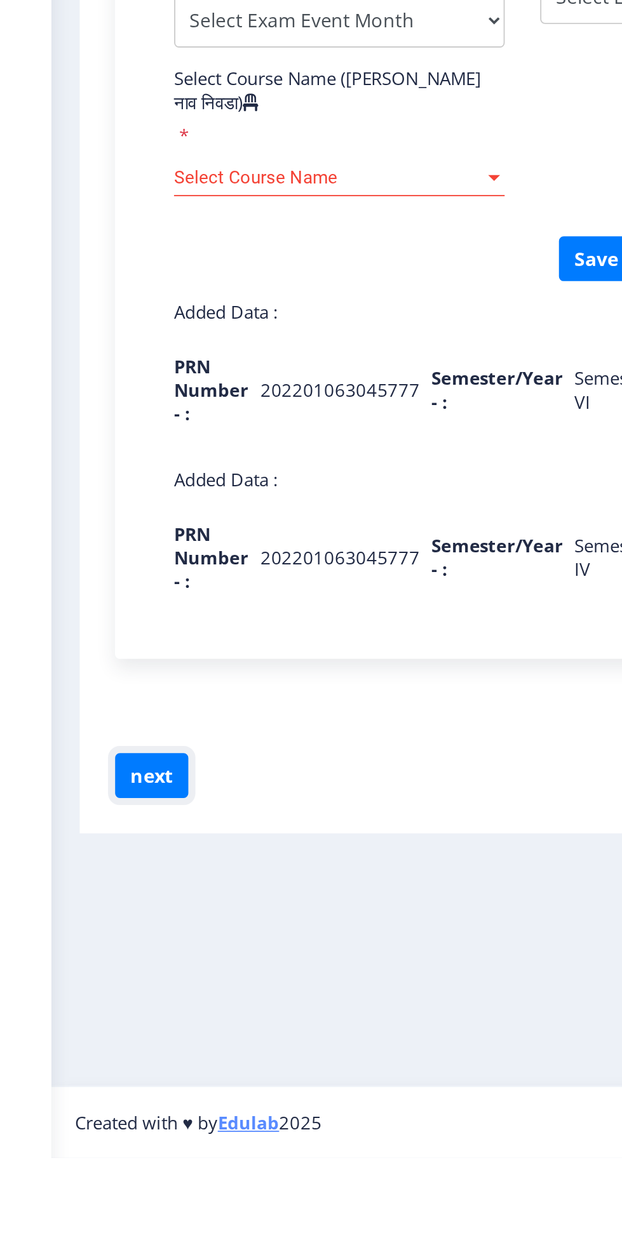
click at [91, 1020] on button "next" at bounding box center [89, 1032] width 39 height 24
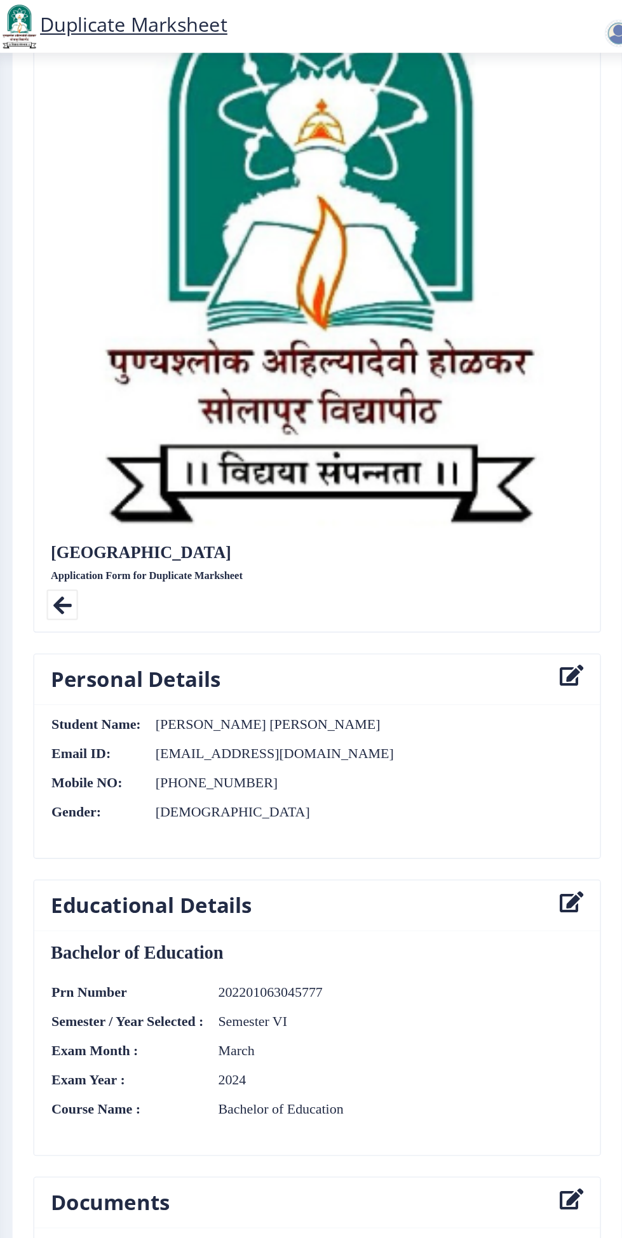
scroll to position [189, 0]
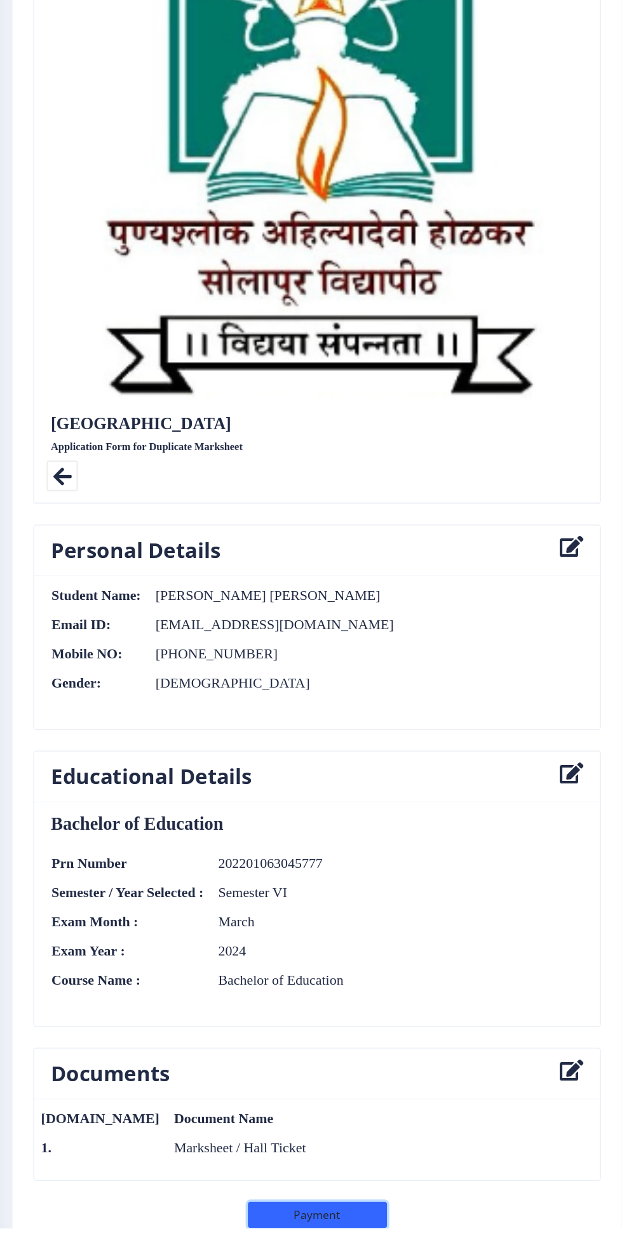
click at [346, 1223] on button "Payment" at bounding box center [328, 1225] width 127 height 24
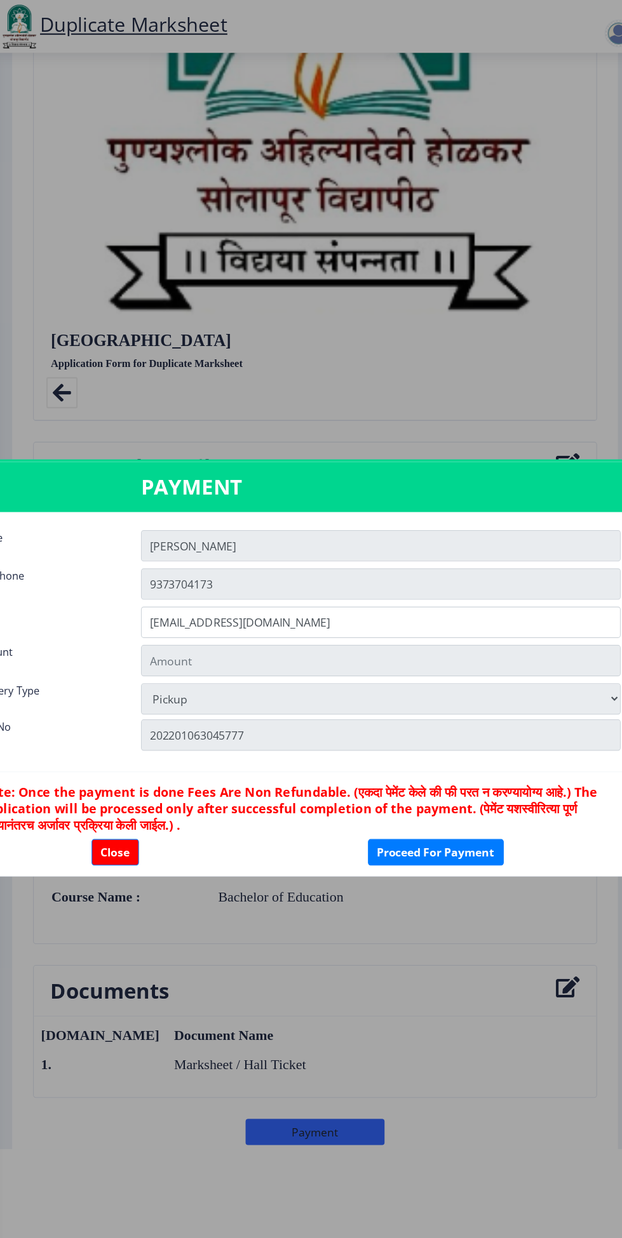
type input "602"
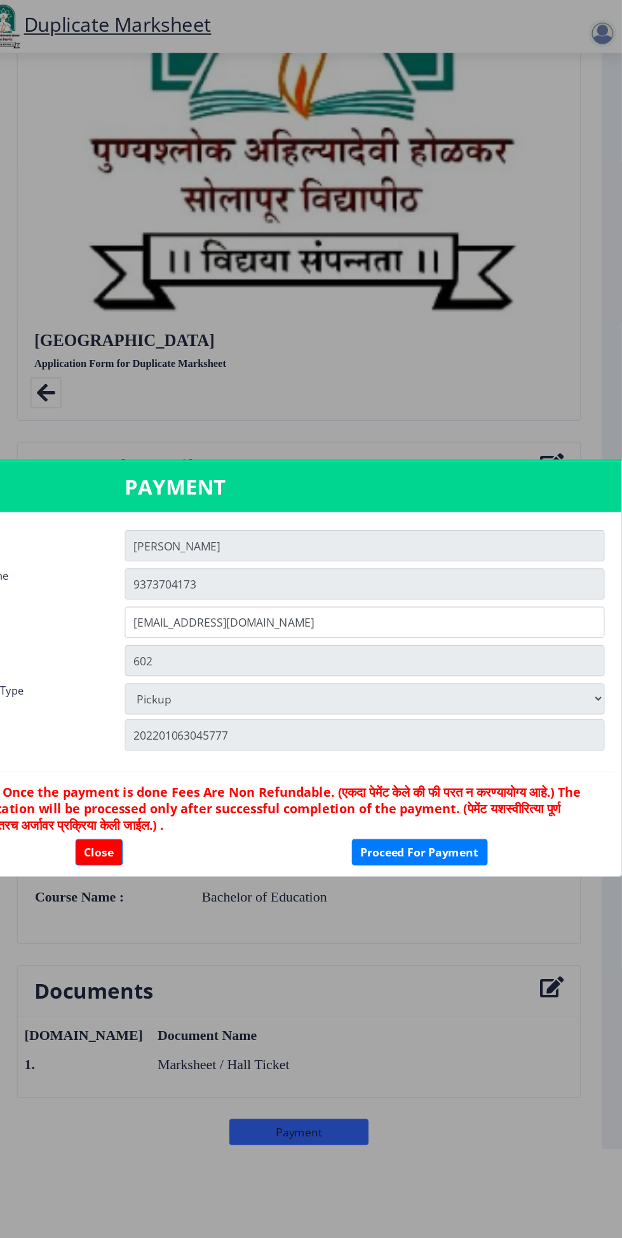
scroll to position [0, 0]
click at [145, 790] on button "Close" at bounding box center [144, 778] width 43 height 24
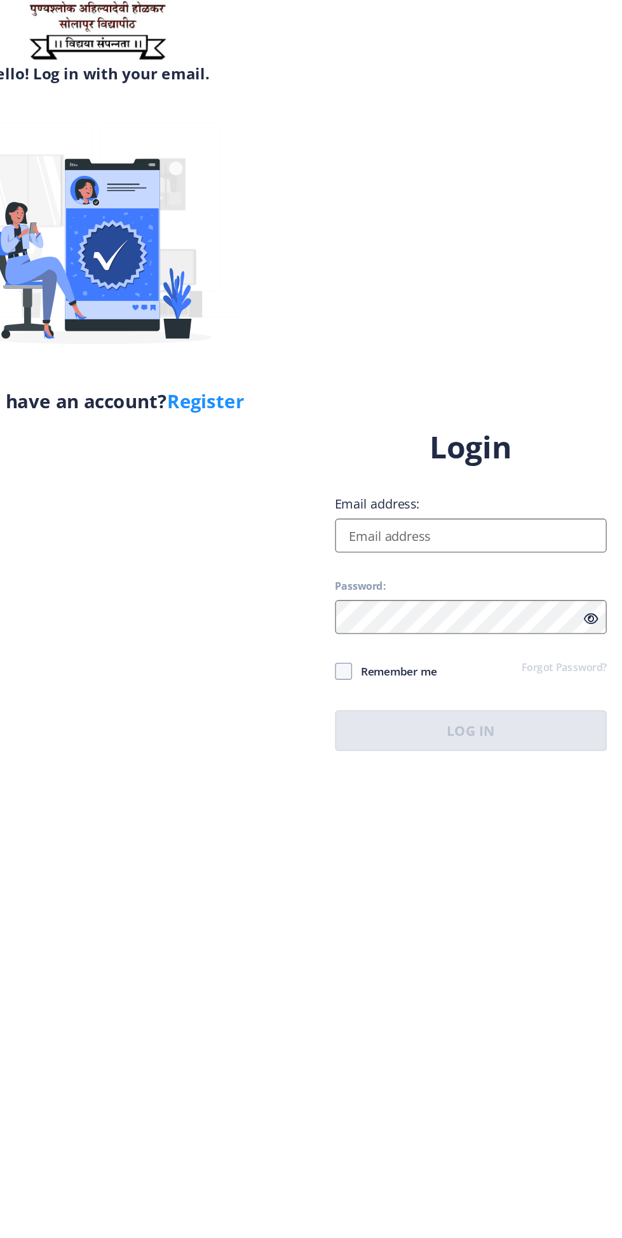
select select
